Goal: Task Accomplishment & Management: Manage account settings

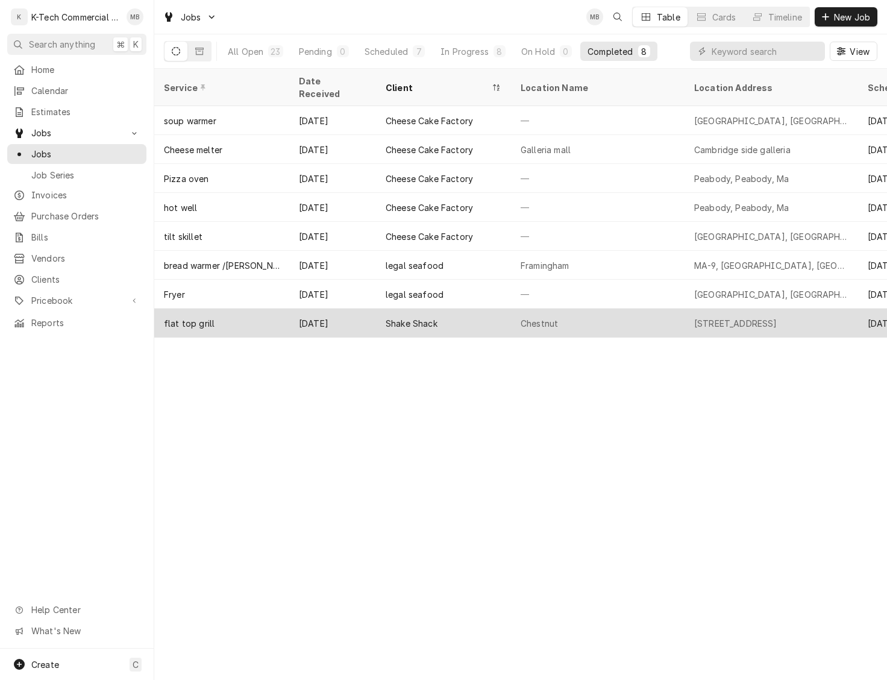
drag, startPoint x: 506, startPoint y: 307, endPoint x: 547, endPoint y: 304, distance: 41.1
click at [506, 309] on div "Shake Shack" at bounding box center [443, 323] width 135 height 29
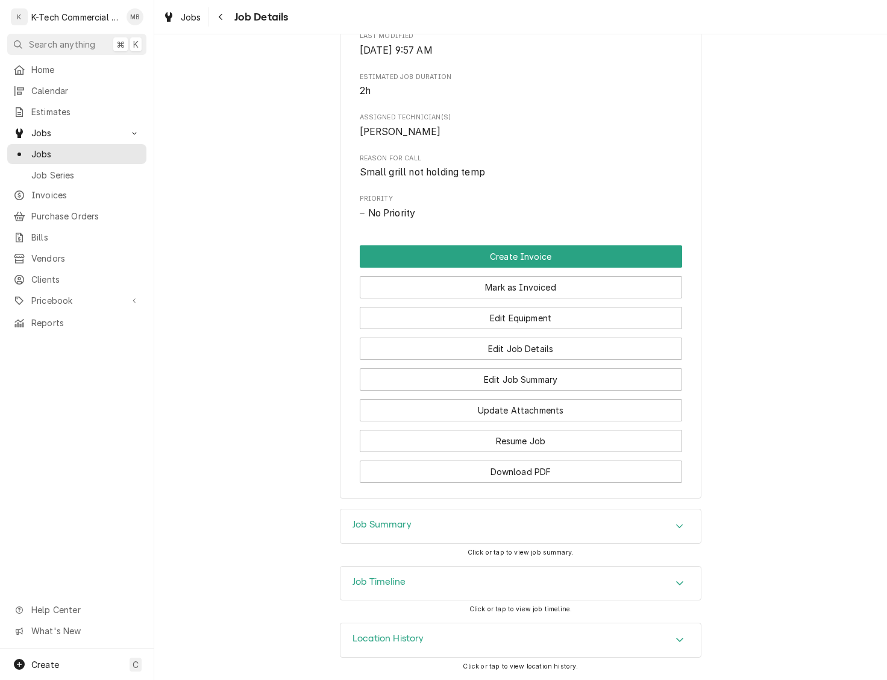
click at [426, 528] on div "Job Summary" at bounding box center [521, 526] width 360 height 34
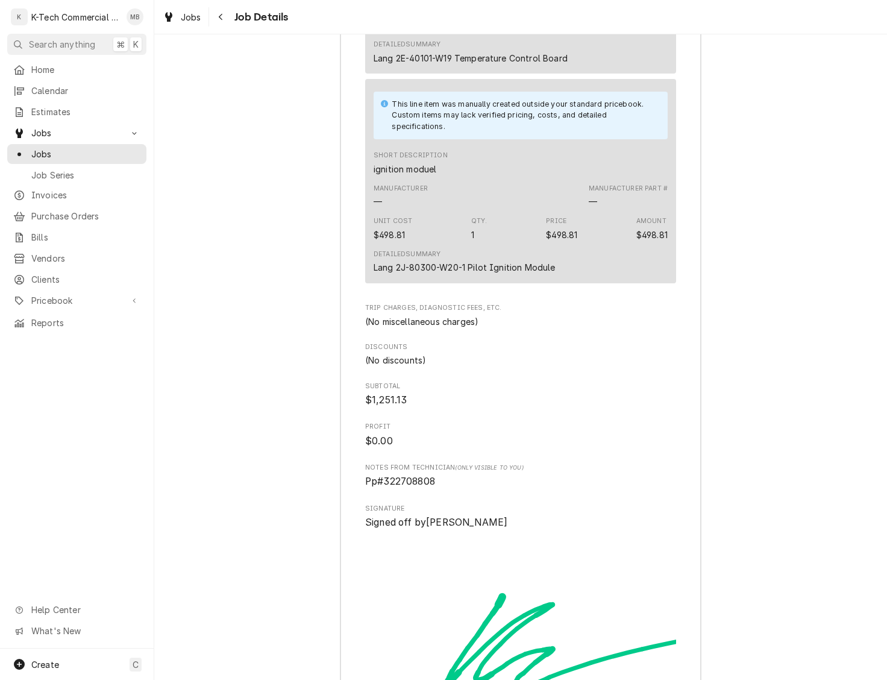
scroll to position [1542, 0]
drag, startPoint x: 385, startPoint y: 513, endPoint x: 471, endPoint y: 513, distance: 86.8
click at [471, 488] on span "Pp#322708808" at bounding box center [520, 481] width 311 height 14
copy span "322708808"
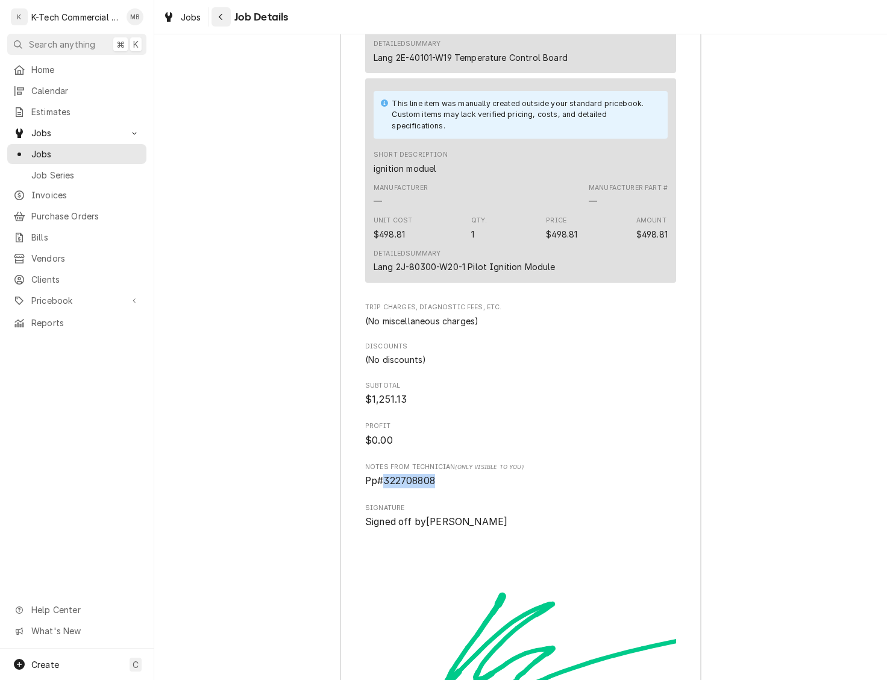
click at [224, 13] on div "Navigate back" at bounding box center [221, 17] width 12 height 12
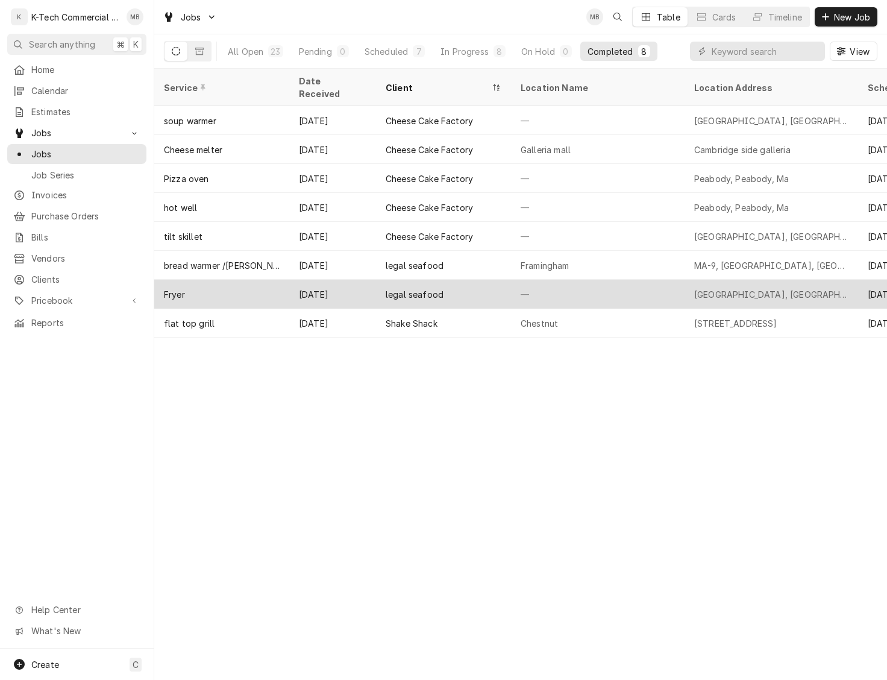
click at [445, 287] on div "legal seafood" at bounding box center [443, 294] width 135 height 29
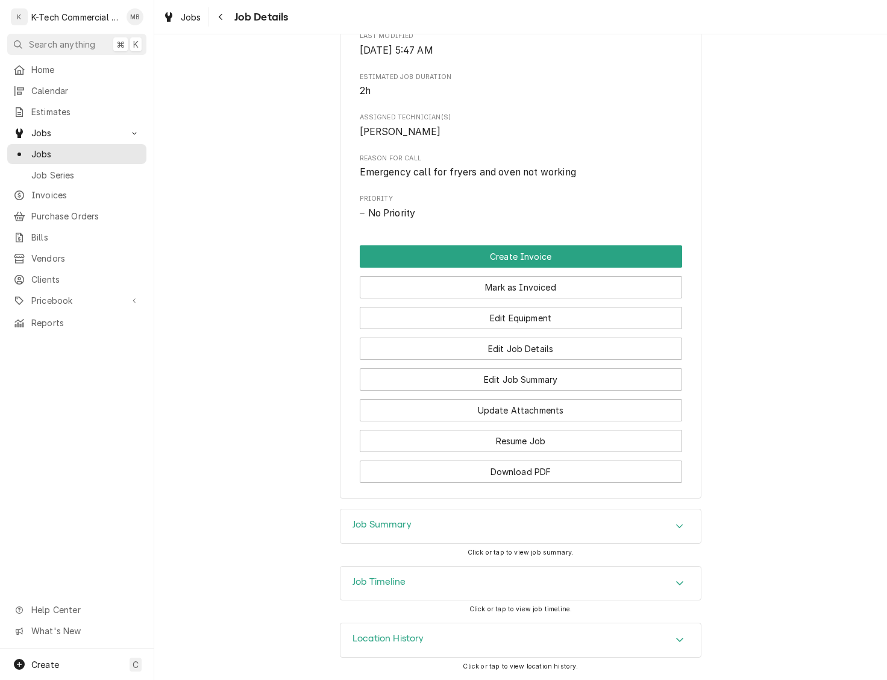
click at [444, 528] on div "Job Summary" at bounding box center [521, 526] width 360 height 34
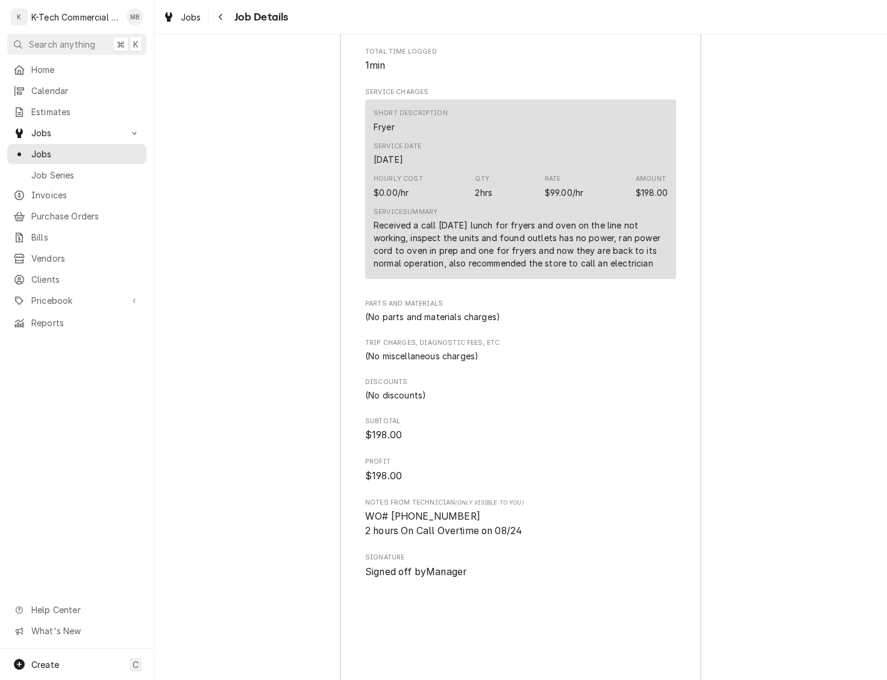
scroll to position [1104, 0]
click at [396, 529] on span "WO# 323559209 2 hours On Call Overtime on 08/24" at bounding box center [443, 522] width 157 height 26
drag, startPoint x: 392, startPoint y: 529, endPoint x: 461, endPoint y: 527, distance: 69.3
click at [461, 527] on span "WO# 323559209 2 hours On Call Overtime on 08/24" at bounding box center [520, 521] width 311 height 28
copy span "323559209"
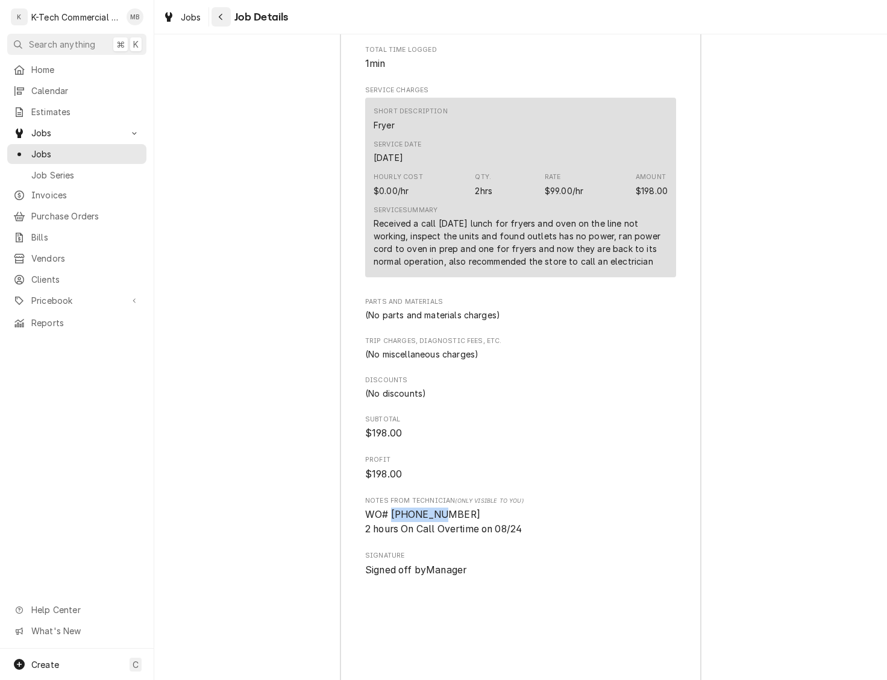
click at [225, 15] on div "Navigate back" at bounding box center [221, 17] width 12 height 12
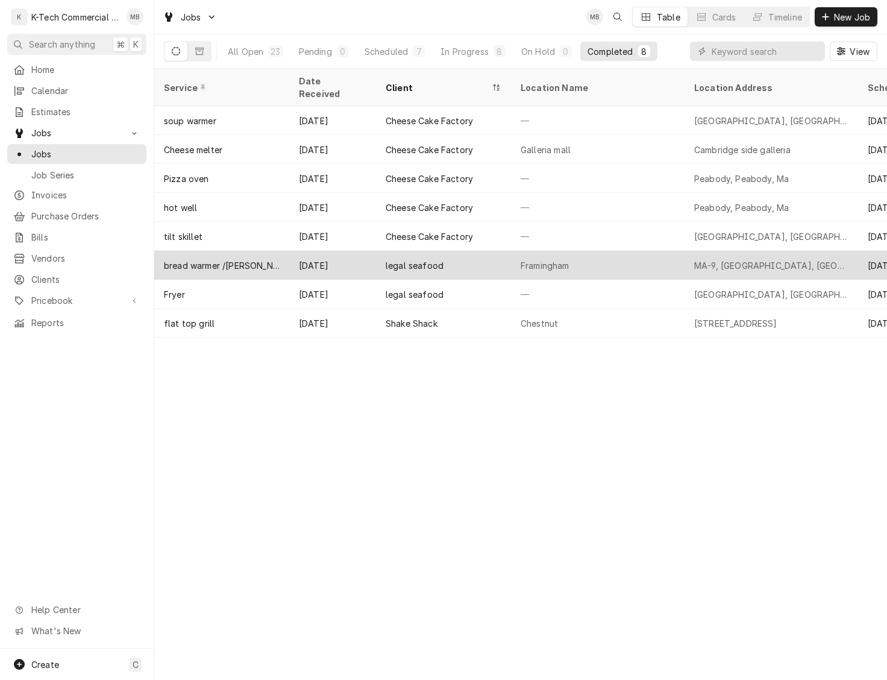
click at [497, 256] on div "legal seafood" at bounding box center [443, 265] width 135 height 29
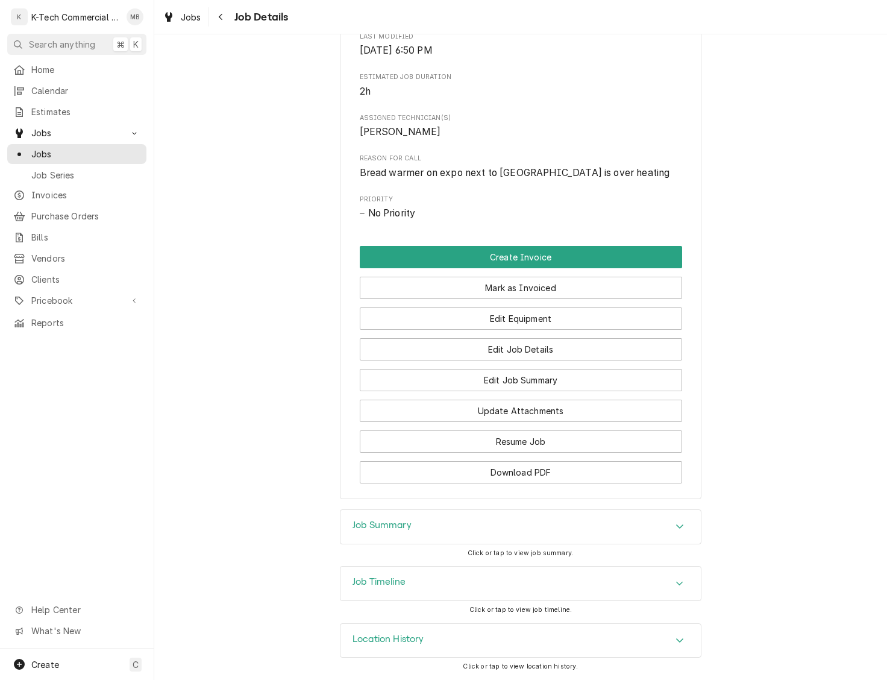
click at [430, 529] on div "Job Summary" at bounding box center [521, 527] width 360 height 34
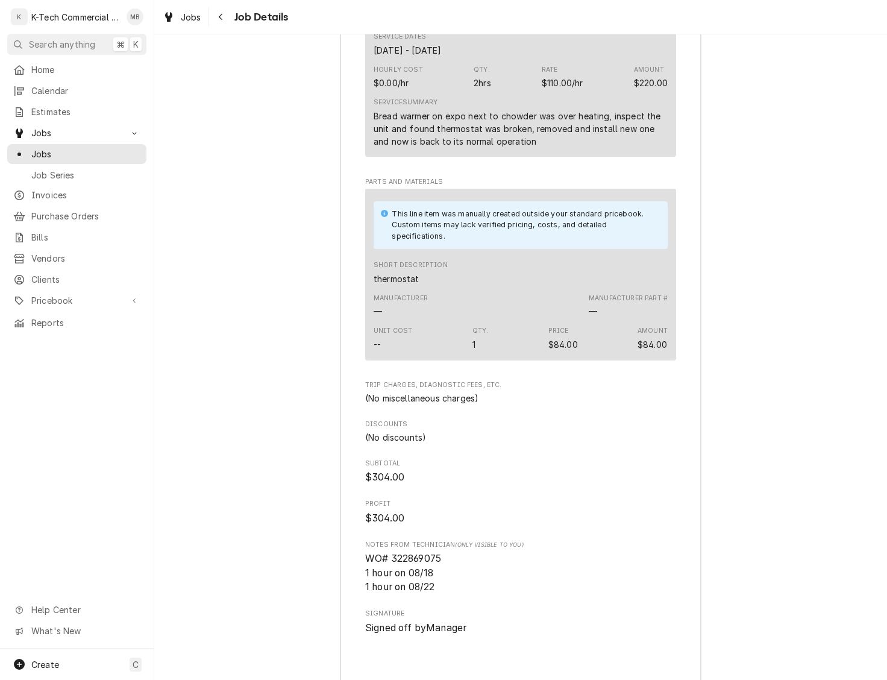
scroll to position [1238, 0]
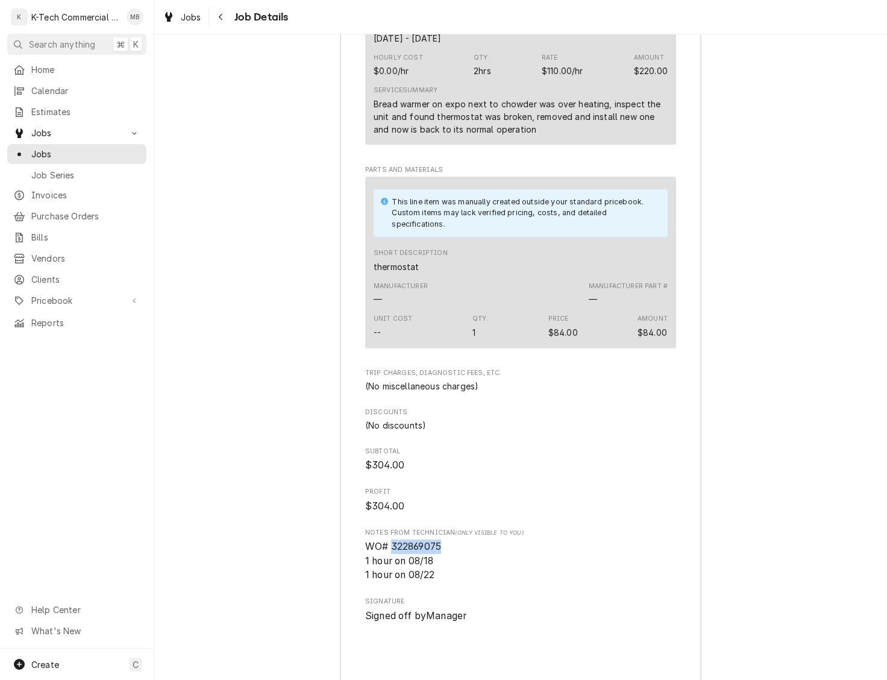
drag, startPoint x: 391, startPoint y: 562, endPoint x: 470, endPoint y: 560, distance: 79.0
click at [469, 563] on span "WO# 322869075 1 hour on 08/18 1 hour on 08/22" at bounding box center [520, 560] width 311 height 43
copy span "322869075"
click at [223, 20] on icon "Navigate back" at bounding box center [220, 17] width 5 height 8
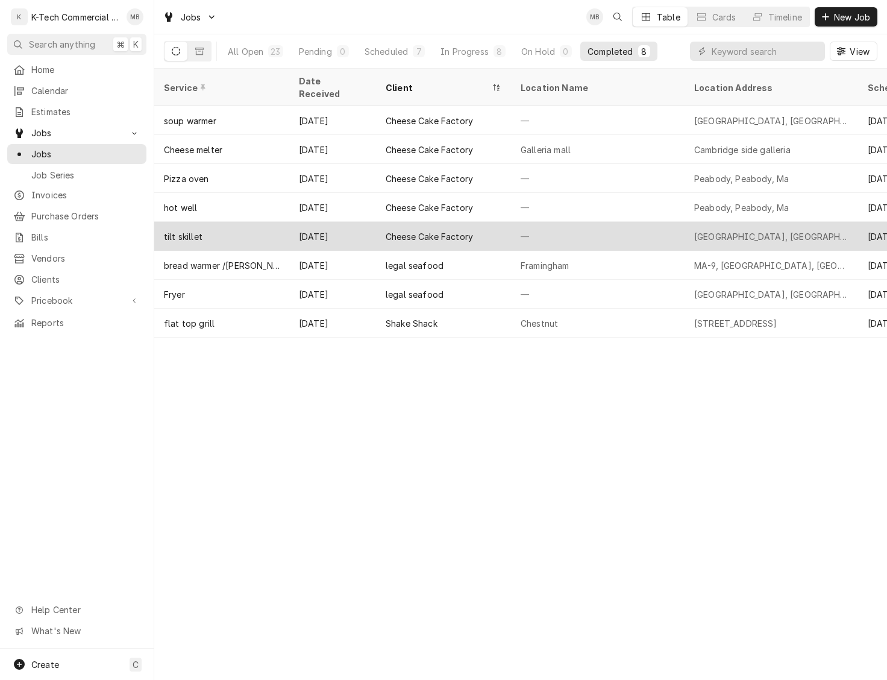
click at [464, 230] on div "Cheese Cake Factory" at bounding box center [443, 236] width 135 height 29
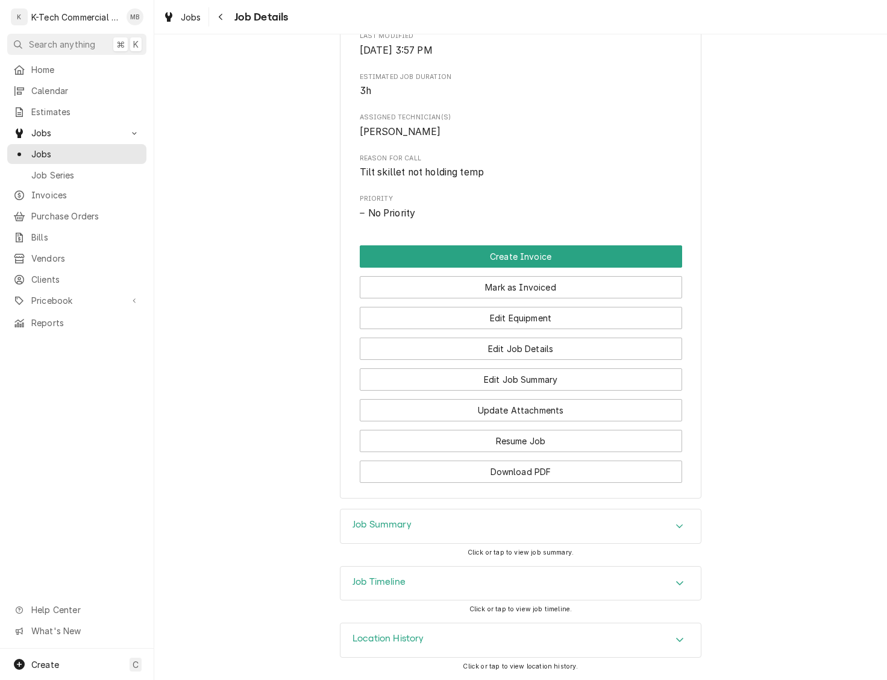
click at [444, 520] on div "Job Summary" at bounding box center [521, 526] width 360 height 34
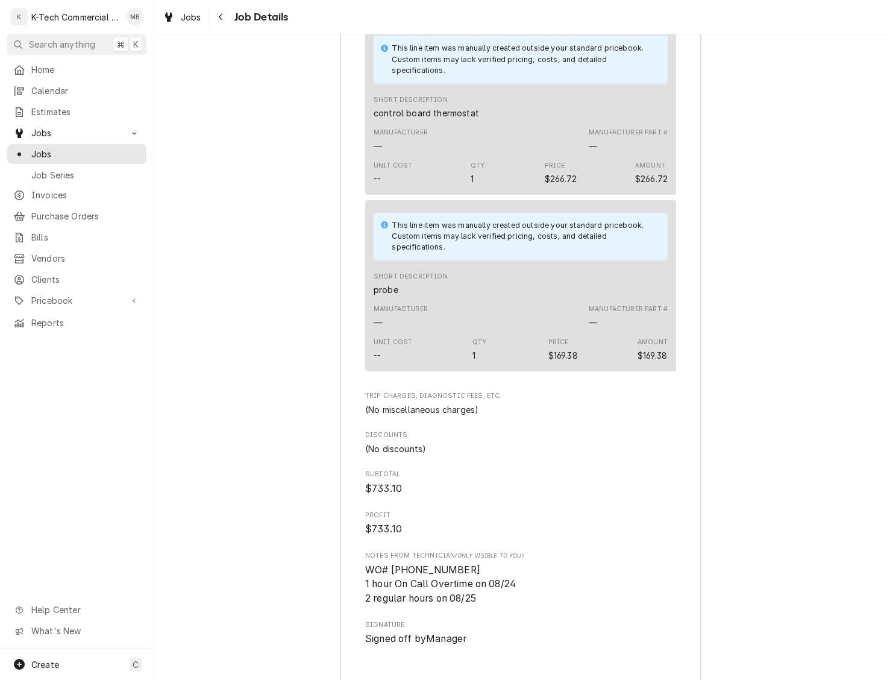
scroll to position [1450, 0]
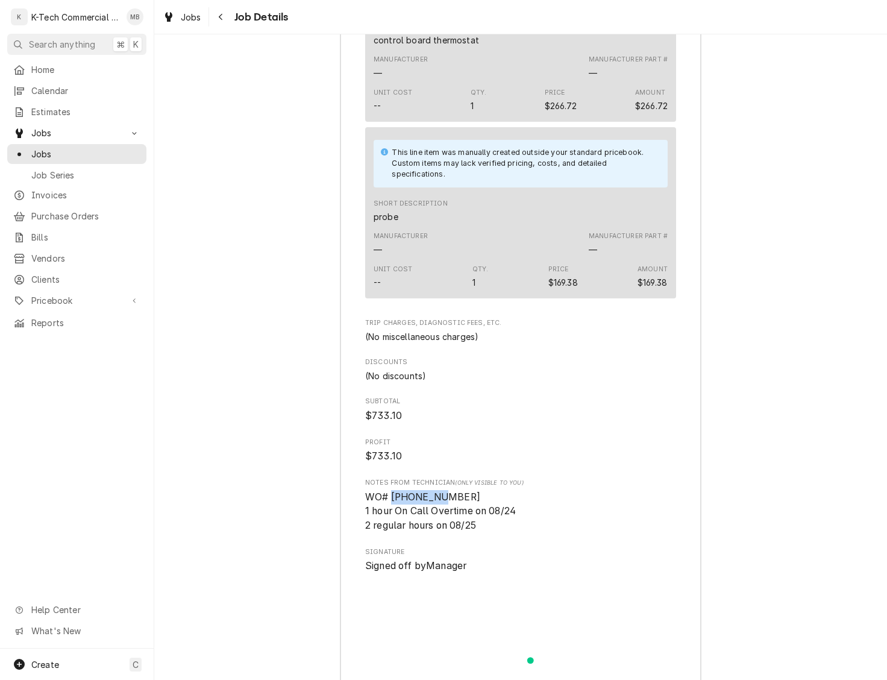
drag, startPoint x: 393, startPoint y: 513, endPoint x: 459, endPoint y: 513, distance: 65.7
click at [459, 513] on span "WO# [PHONE_NUMBER] 1 hour On Call Overtime on 08/24 2 regular hours on 08/25" at bounding box center [520, 511] width 311 height 43
copy span "323526036"
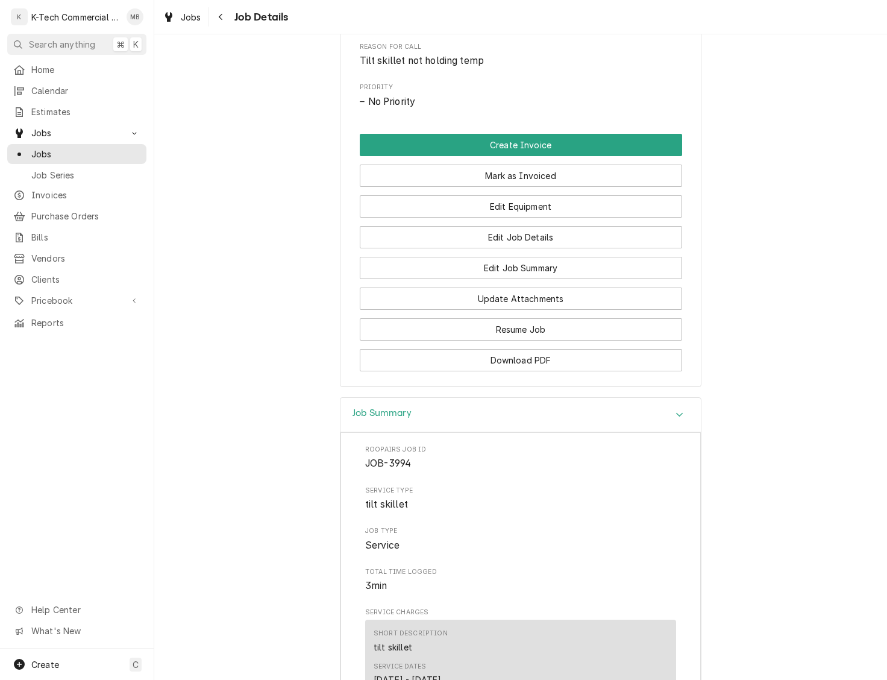
scroll to position [582, 0]
drag, startPoint x: 586, startPoint y: 172, endPoint x: 579, endPoint y: 186, distance: 14.8
click at [585, 174] on button "Mark as Invoiced" at bounding box center [521, 176] width 322 height 22
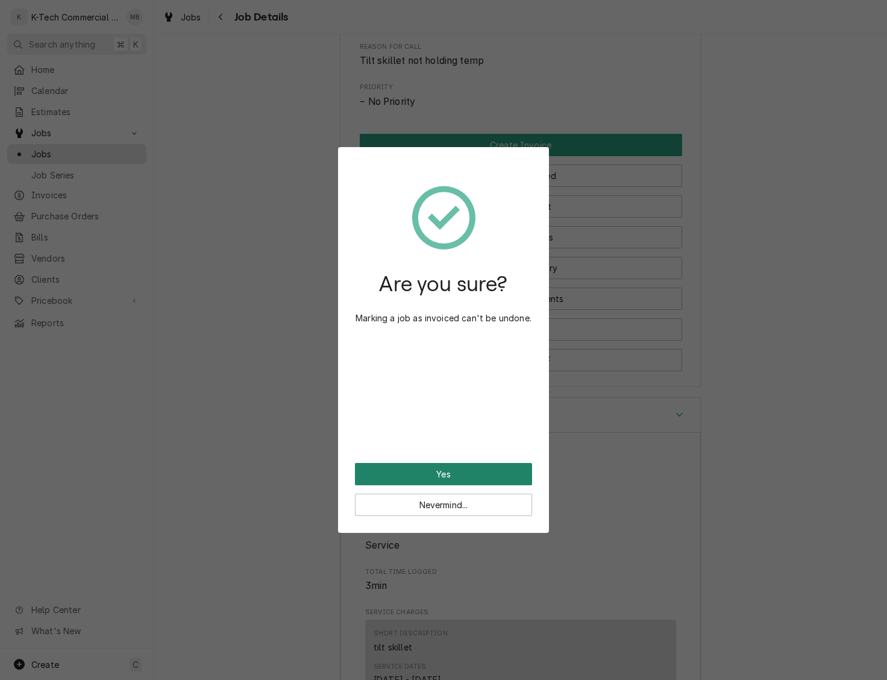
click at [466, 476] on button "Yes" at bounding box center [443, 474] width 177 height 22
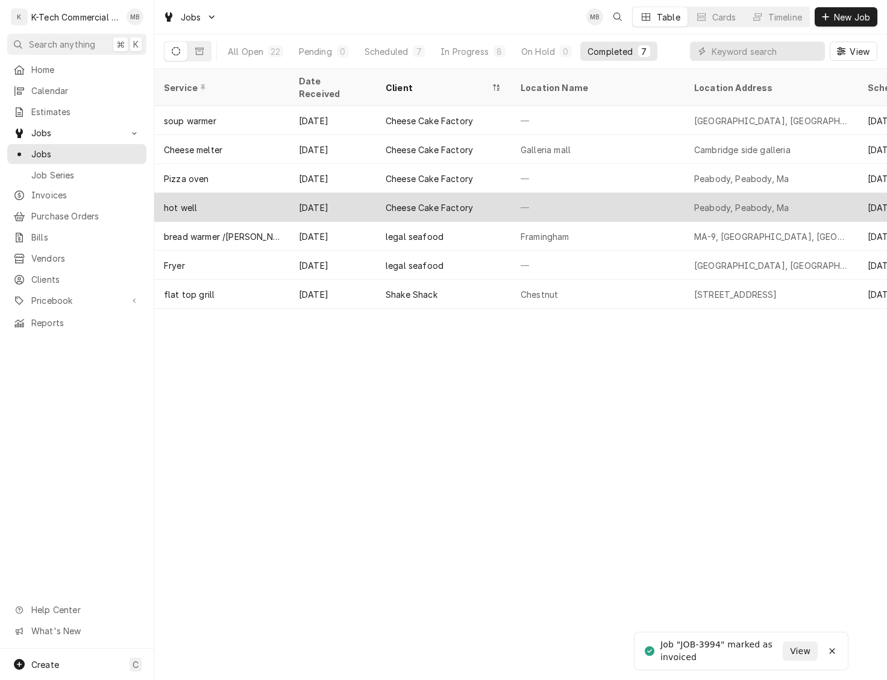
click at [504, 198] on div "Cheese Cake Factory" at bounding box center [443, 207] width 135 height 29
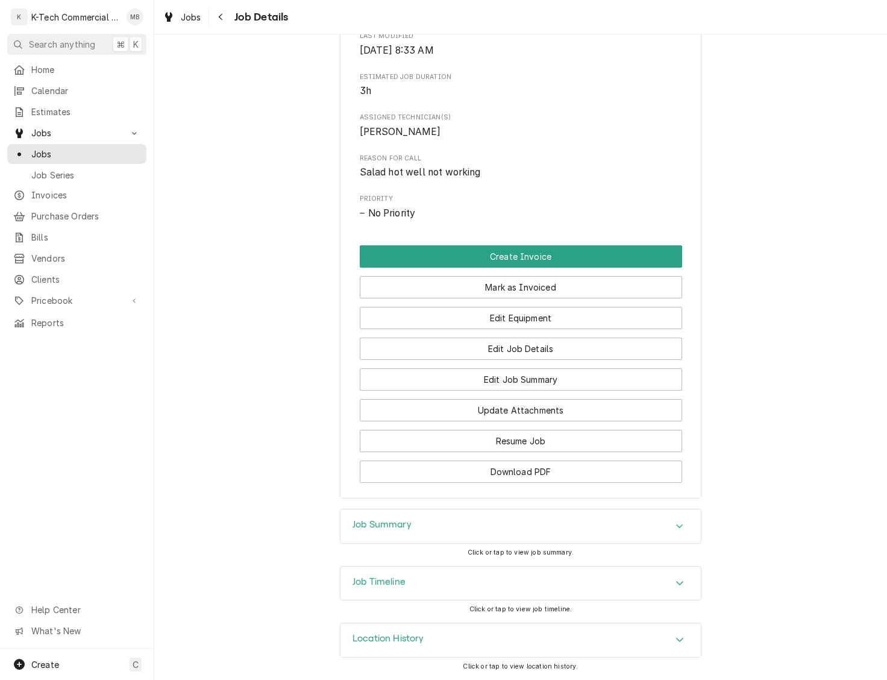
click at [440, 523] on div "Job Summary" at bounding box center [521, 526] width 360 height 34
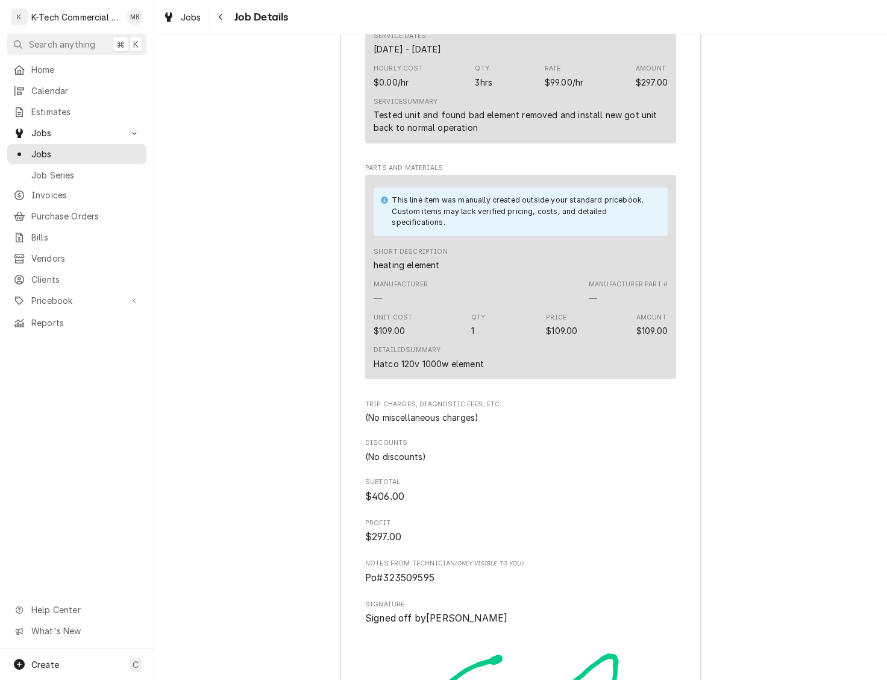
scroll to position [1264, 0]
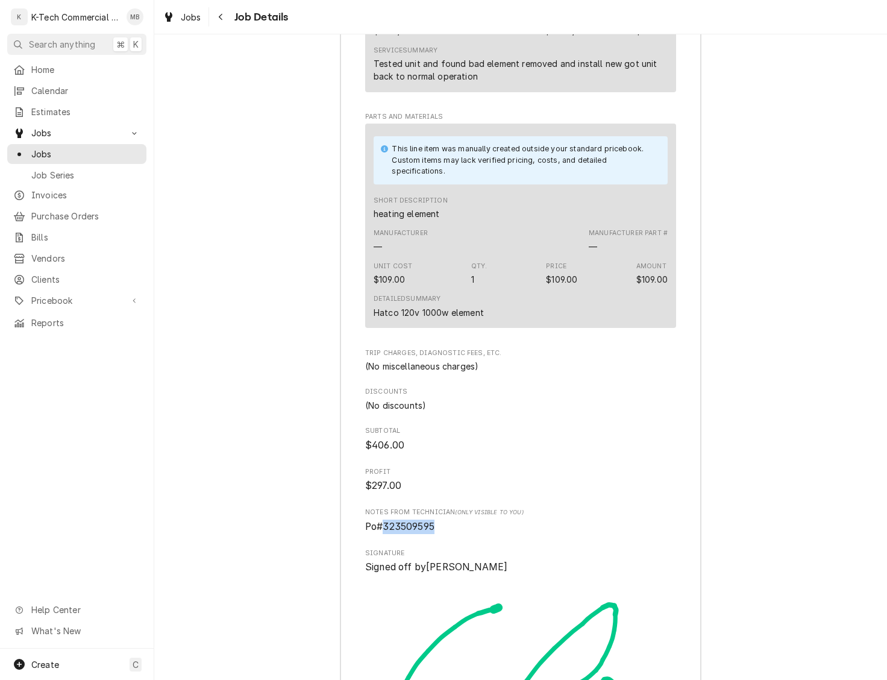
drag, startPoint x: 386, startPoint y: 541, endPoint x: 464, endPoint y: 543, distance: 77.8
click at [463, 534] on span "Po#323509595" at bounding box center [520, 527] width 311 height 14
copy span "323509595"
drag, startPoint x: 372, startPoint y: 325, endPoint x: 507, endPoint y: 328, distance: 134.4
click at [507, 328] on div "This line item was manually created outside your standard pricebook. Custom ite…" at bounding box center [520, 226] width 311 height 204
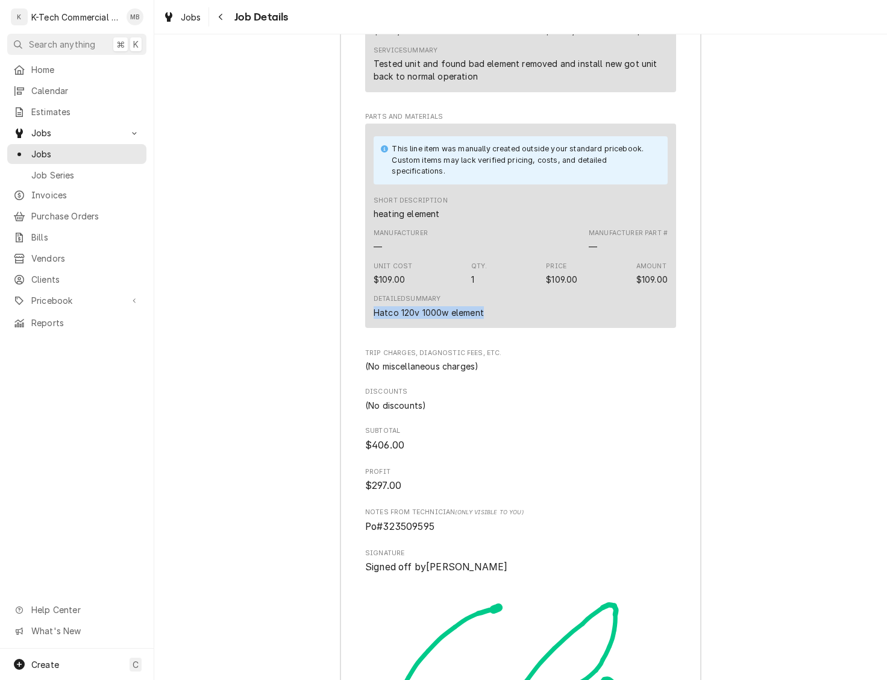
copy div "Hatco 120v 1000w element"
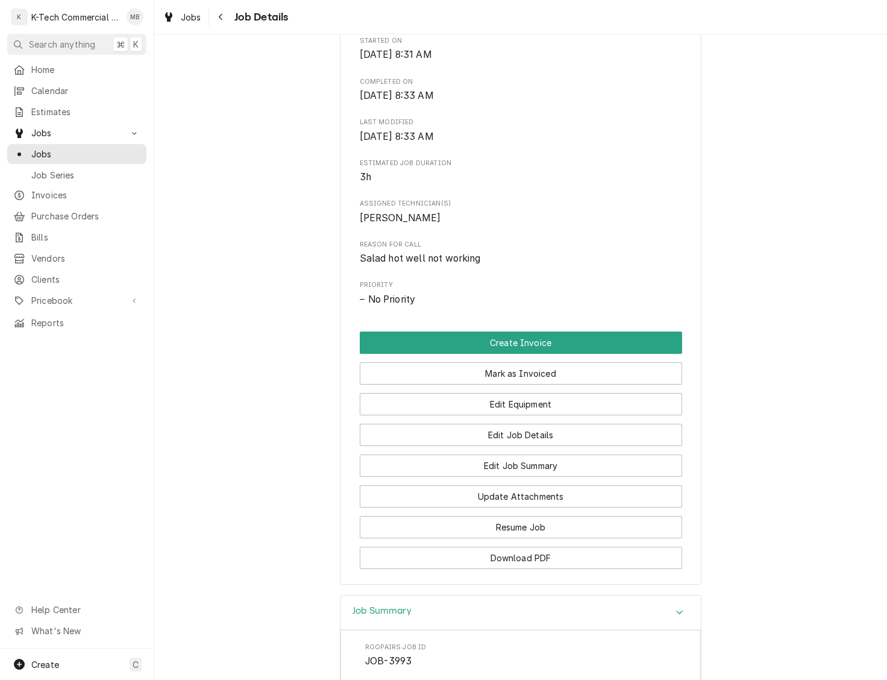
scroll to position [345, 0]
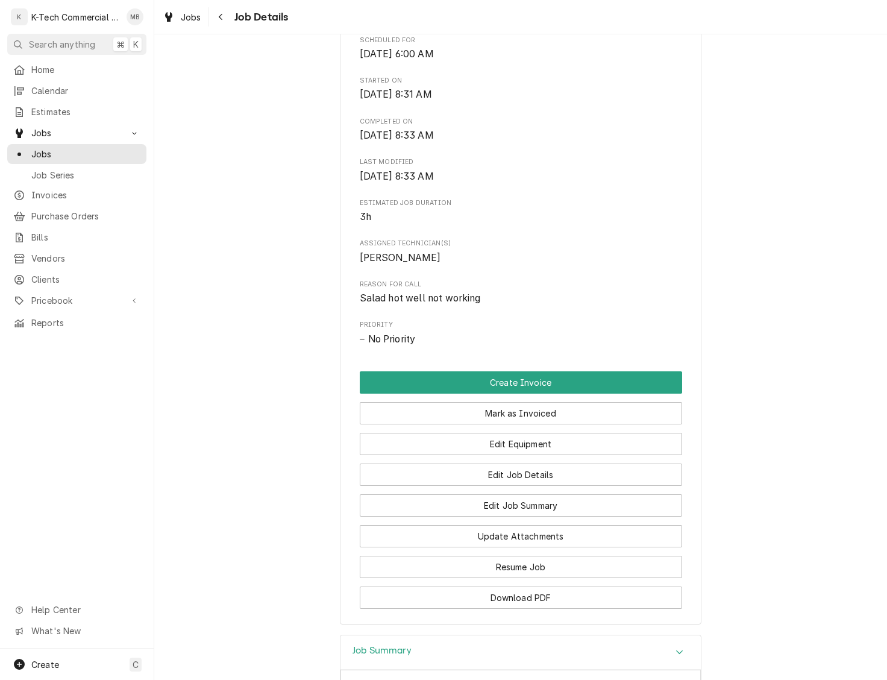
drag, startPoint x: 532, startPoint y: 425, endPoint x: 492, endPoint y: 486, distance: 72.7
click at [532, 424] on button "Mark as Invoiced" at bounding box center [521, 413] width 322 height 22
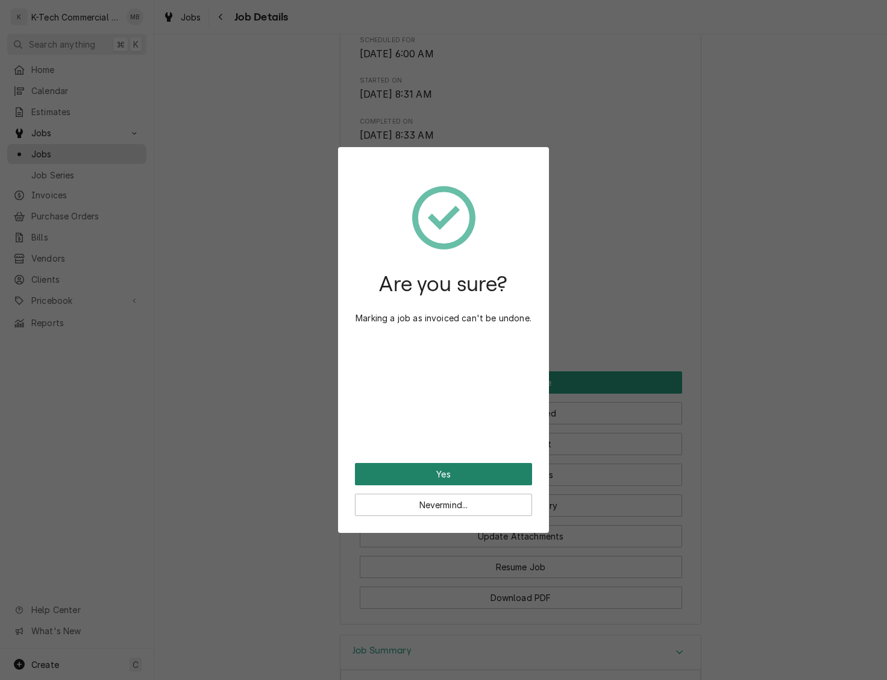
click at [471, 468] on button "Yes" at bounding box center [443, 474] width 177 height 22
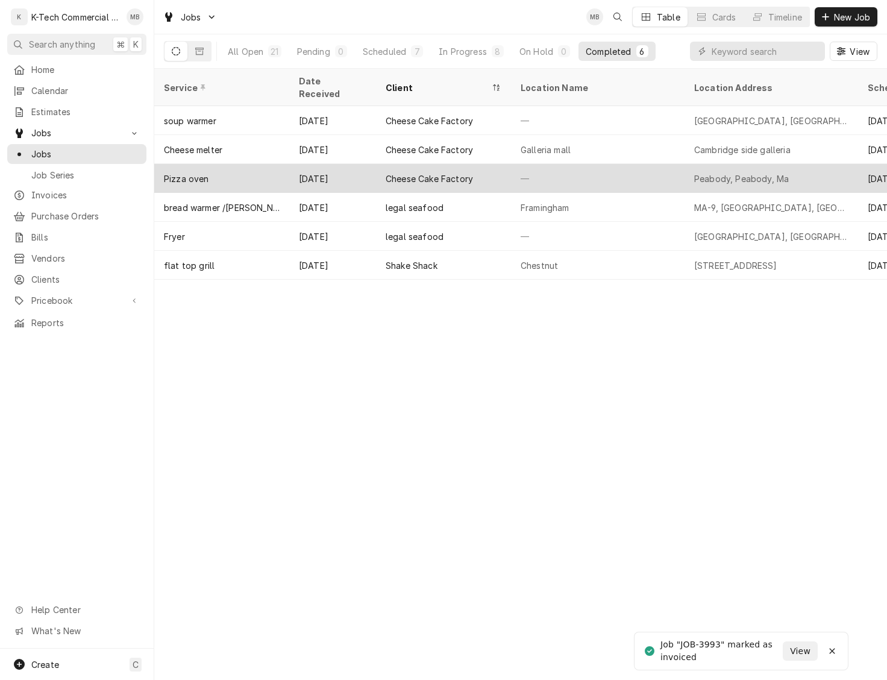
click at [495, 164] on div "Cheese Cake Factory" at bounding box center [443, 178] width 135 height 29
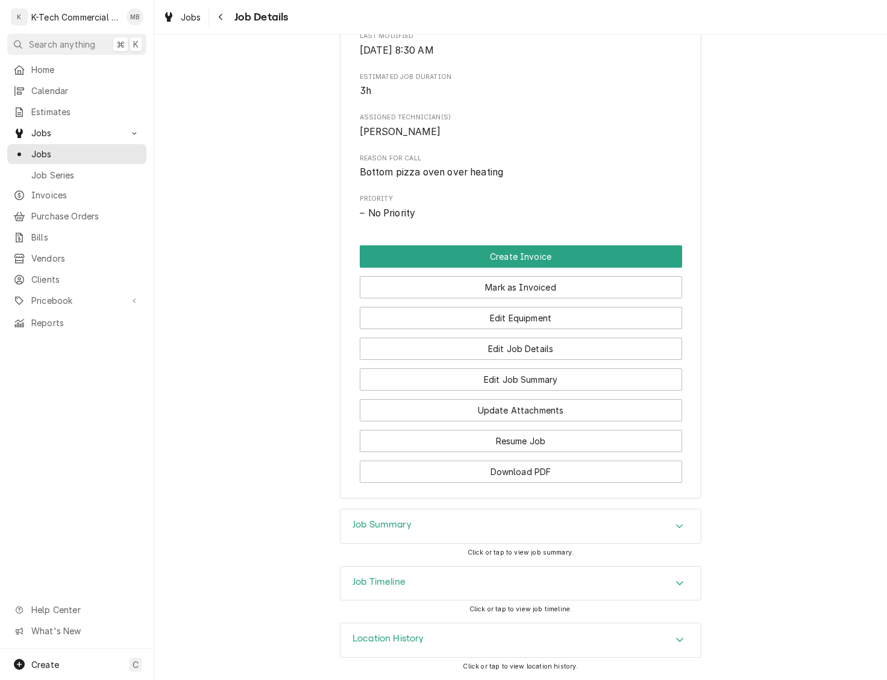
click at [476, 529] on div "Job Summary" at bounding box center [521, 526] width 360 height 34
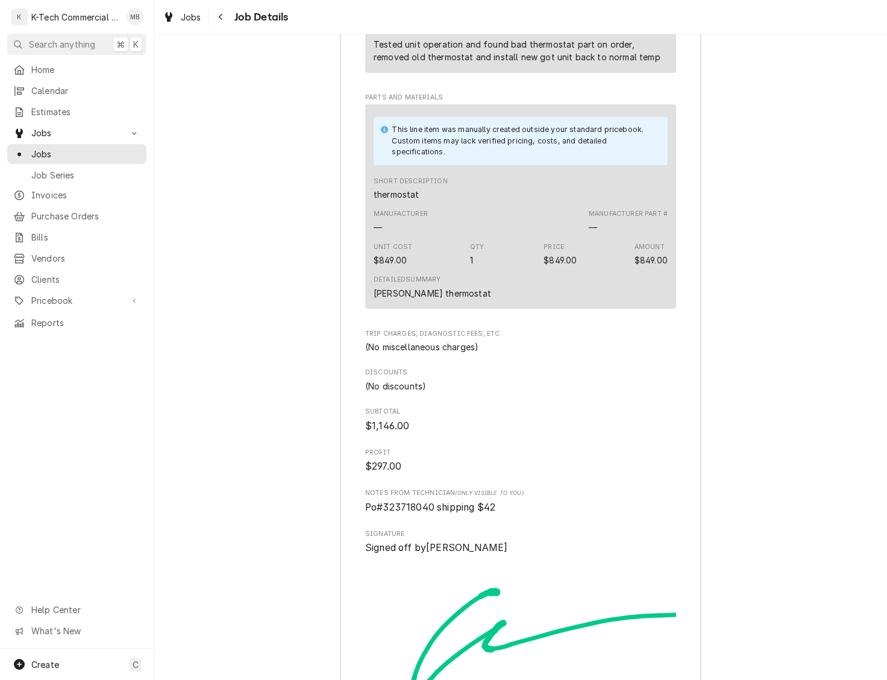
scroll to position [1324, 0]
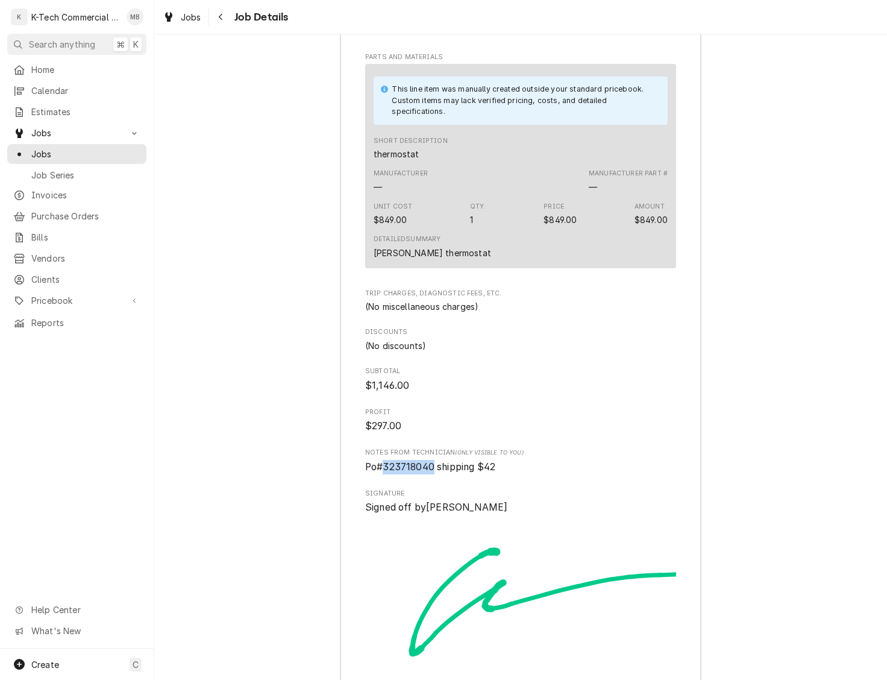
drag, startPoint x: 386, startPoint y: 483, endPoint x: 432, endPoint y: 485, distance: 45.8
click at [433, 473] on span "Po#323718040 shipping $42" at bounding box center [430, 466] width 130 height 11
copy span "323718040"
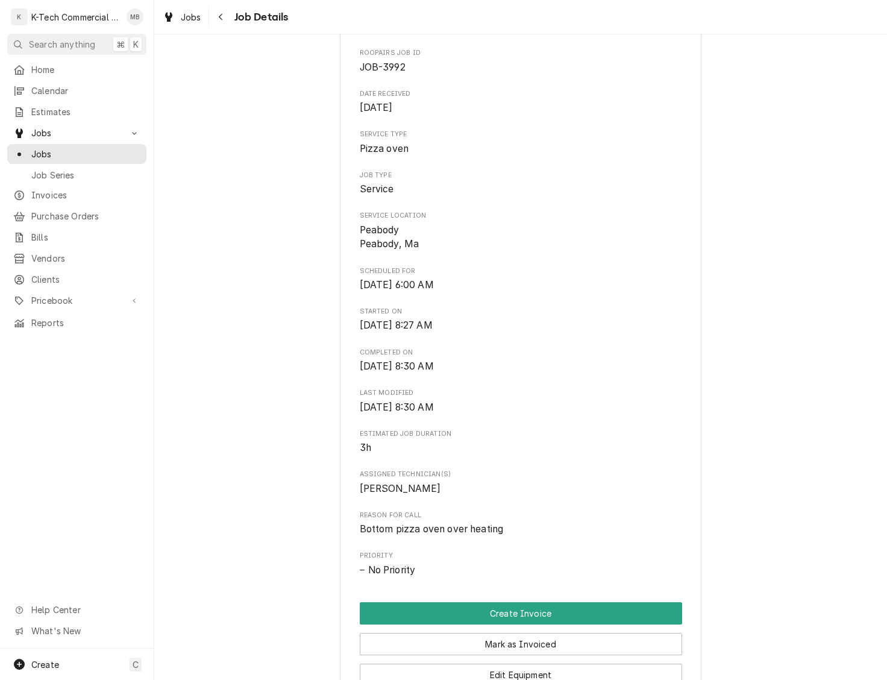
scroll to position [271, 0]
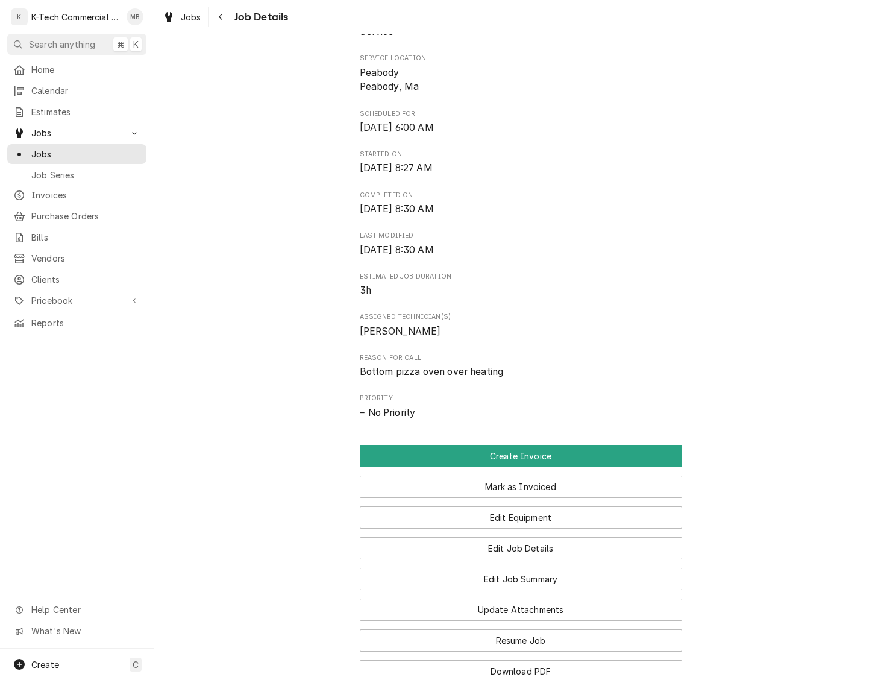
click at [533, 491] on button "Mark as Invoiced" at bounding box center [521, 487] width 322 height 22
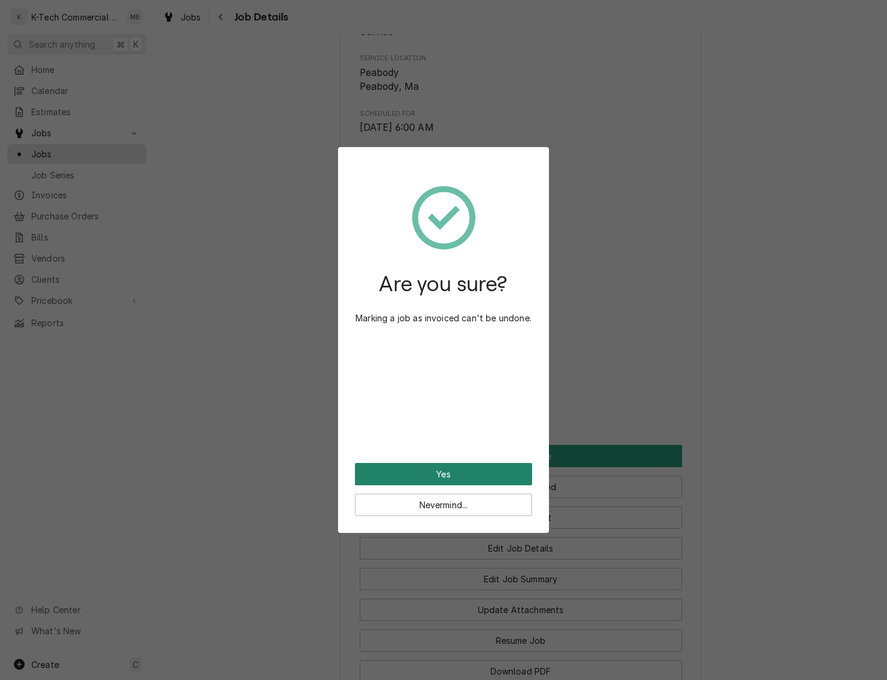
click at [485, 468] on button "Yes" at bounding box center [443, 474] width 177 height 22
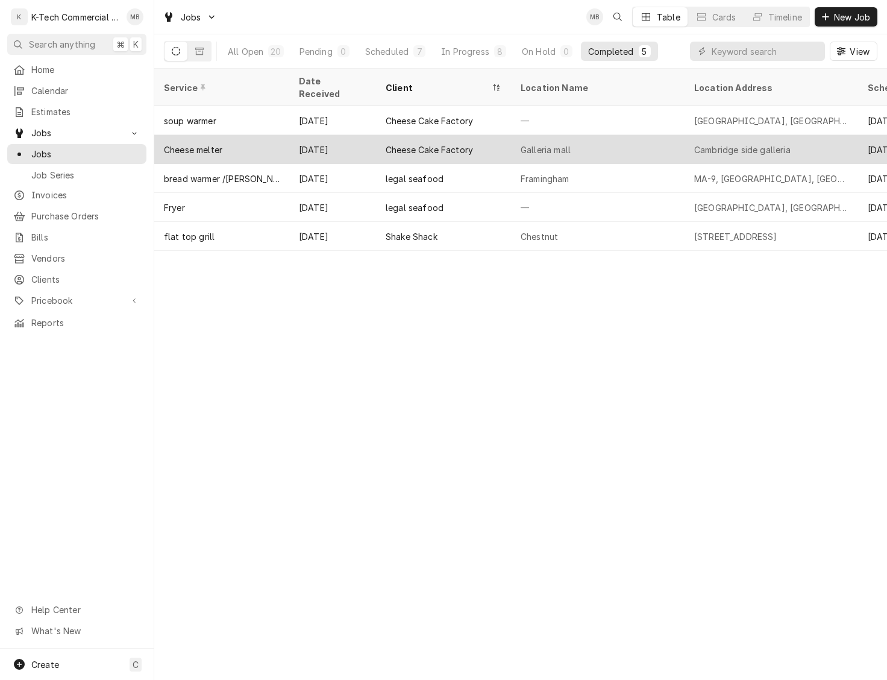
click at [470, 143] on div "Cheese Cake Factory" at bounding box center [429, 149] width 87 height 13
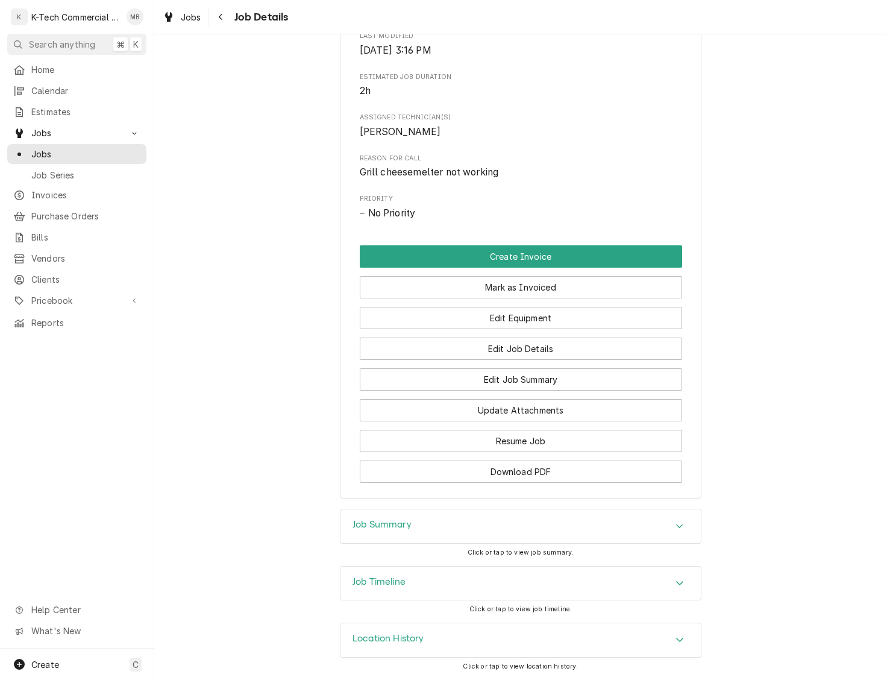
click at [464, 526] on div "Job Summary" at bounding box center [521, 526] width 360 height 34
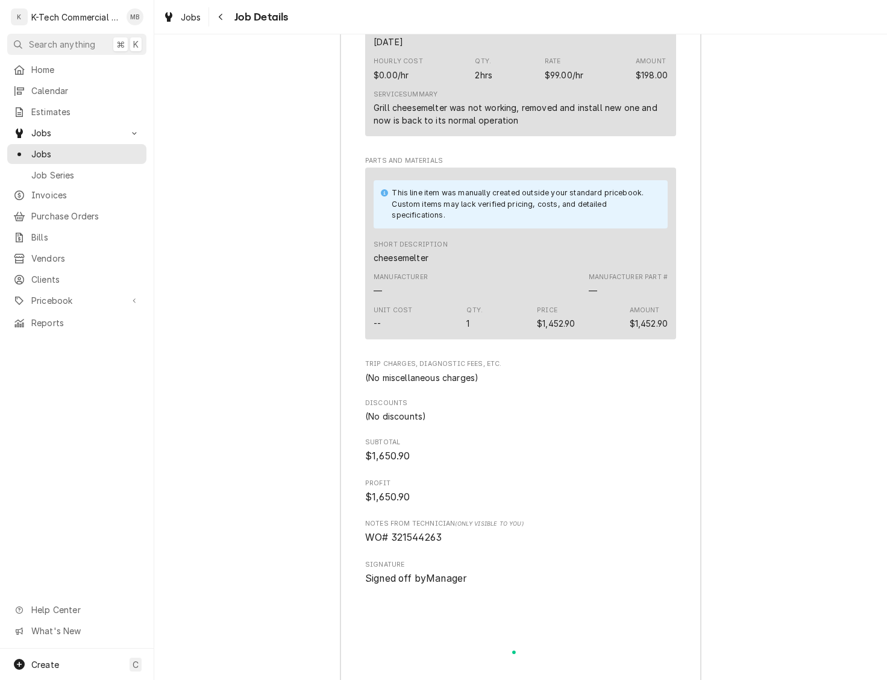
scroll to position [1216, 0]
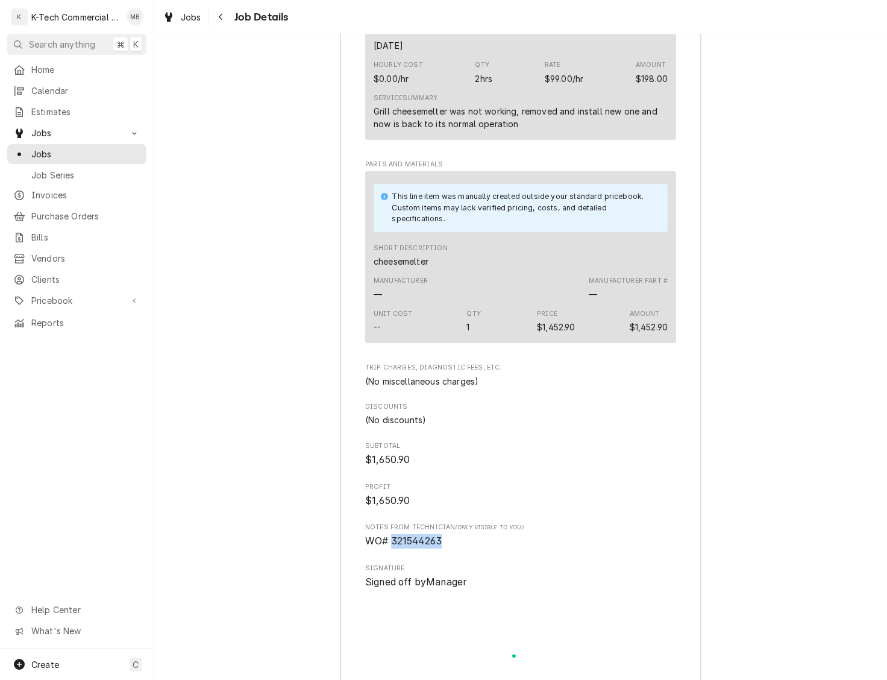
drag, startPoint x: 393, startPoint y: 555, endPoint x: 468, endPoint y: 557, distance: 75.4
click at [469, 548] on span "WO# 321544263" at bounding box center [520, 541] width 311 height 14
copy span "321544263"
